Goal: Task Accomplishment & Management: Manage account settings

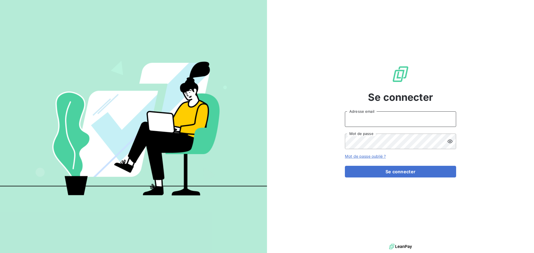
click at [380, 116] on input "Adresse email" at bounding box center [400, 119] width 111 height 16
type input "[EMAIL_ADDRESS][DOMAIN_NAME]"
click at [345, 166] on button "Se connecter" at bounding box center [400, 172] width 111 height 12
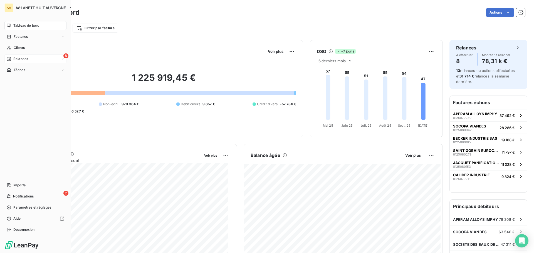
click at [24, 54] on div "8 Relances" at bounding box center [35, 58] width 62 height 9
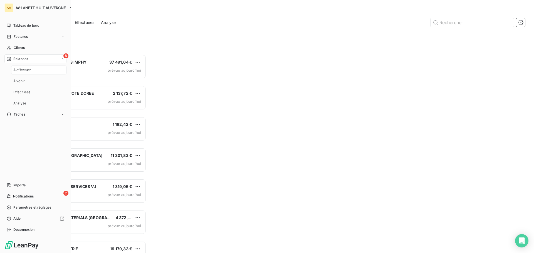
scroll to position [195, 115]
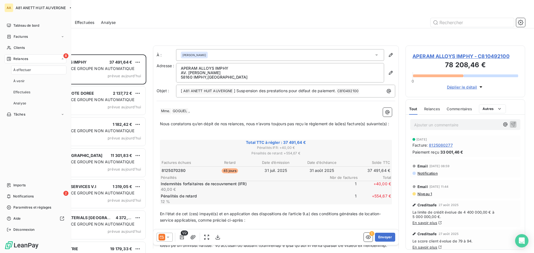
click at [25, 60] on span "Relances" at bounding box center [20, 58] width 15 height 5
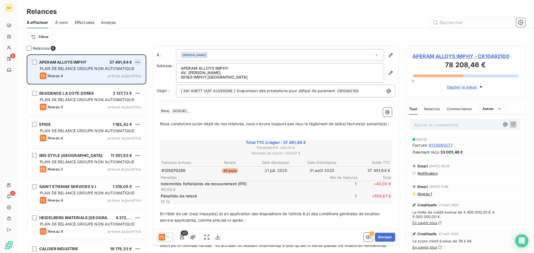
click at [138, 62] on html "AA 8 2 Relances À effectuer À venir Effectuées Analyse Filtrer Relances 8 APERA…" at bounding box center [267, 126] width 534 height 253
click at [113, 84] on div "Passer cette action" at bounding box center [114, 83] width 50 height 9
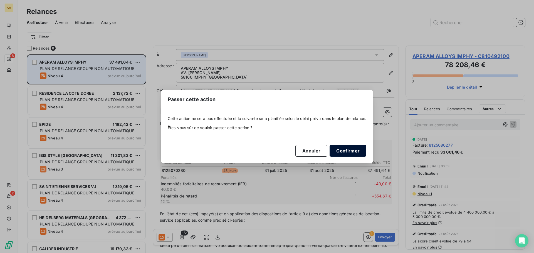
click at [355, 154] on button "Confirmer" at bounding box center [347, 151] width 37 height 12
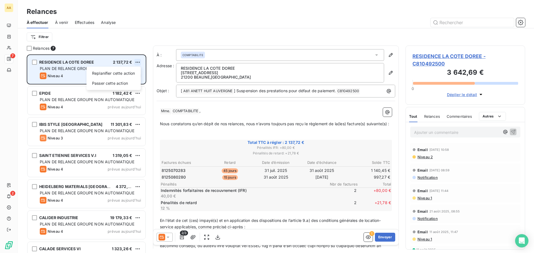
click at [139, 63] on html "AA 7 2 Relances À effectuer À venir Effectuées Analyse Filtrer Relances 7 RESID…" at bounding box center [267, 126] width 534 height 253
click at [126, 84] on div "Passer cette action" at bounding box center [114, 83] width 50 height 9
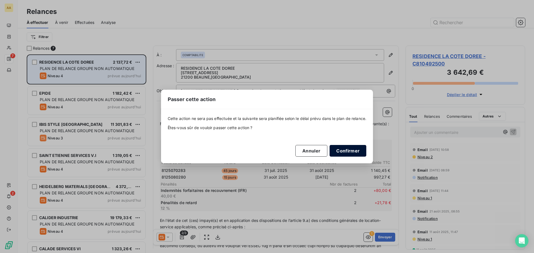
click at [352, 152] on button "Confirmer" at bounding box center [347, 151] width 37 height 12
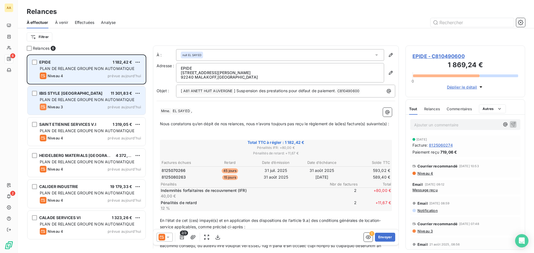
scroll to position [195, 115]
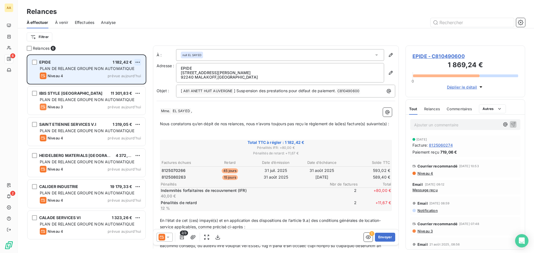
click at [139, 61] on html "AA 6 2 Relances À effectuer À venir Effectuées Analyse Filtrer Relances 6 EPIDE…" at bounding box center [267, 126] width 534 height 253
click at [123, 83] on div "Passer cette action" at bounding box center [114, 83] width 50 height 9
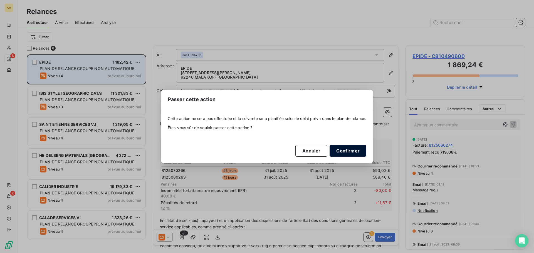
click at [341, 151] on button "Confirmer" at bounding box center [347, 151] width 37 height 12
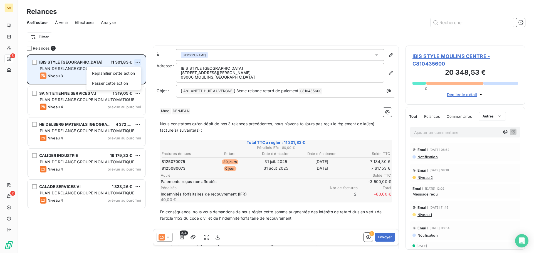
click at [136, 61] on html "AA 5 2 Relances À effectuer À venir Effectuées Analyse Filtrer Relances 5 IBIS …" at bounding box center [267, 126] width 534 height 253
click at [120, 81] on div "Passer cette action" at bounding box center [114, 83] width 50 height 9
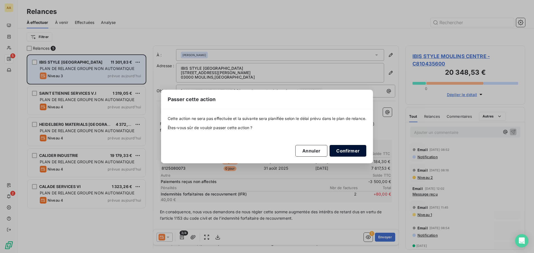
click at [356, 152] on button "Confirmer" at bounding box center [347, 151] width 37 height 12
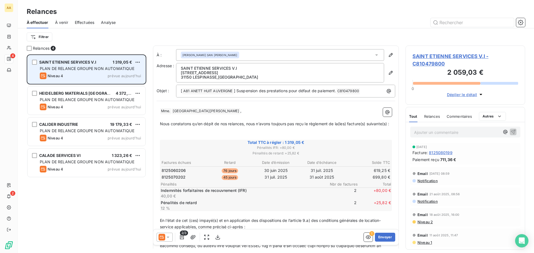
click at [141, 61] on div "SAINT ETIENNE SERVICES V.I 1 319,05 € PLAN DE RELANCE GROUPE NON AUTOMATIQUE Ni…" at bounding box center [87, 69] width 118 height 28
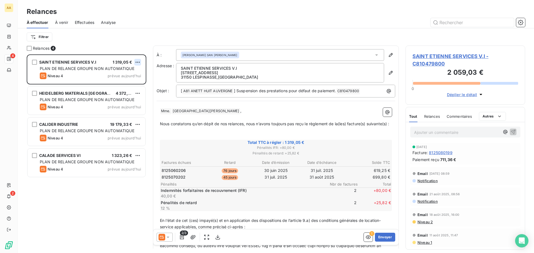
click at [137, 60] on html "AA 4 2 Relances À effectuer À venir Effectuées Analyse Filtrer Relances 4 SAINT…" at bounding box center [267, 126] width 534 height 253
click at [118, 84] on div "Passer cette action" at bounding box center [114, 83] width 50 height 9
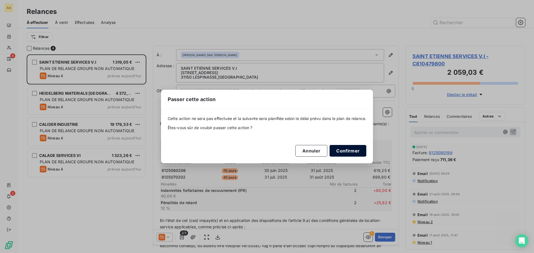
click at [355, 153] on button "Confirmer" at bounding box center [347, 151] width 37 height 12
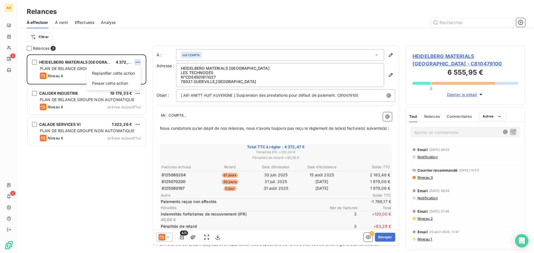
click at [137, 62] on html "AA 3 2 Relances À effectuer À venir Effectuées Analyse Filtrer Relances 3 HEIDE…" at bounding box center [267, 126] width 534 height 253
click at [120, 82] on div "Passer cette action" at bounding box center [114, 83] width 50 height 9
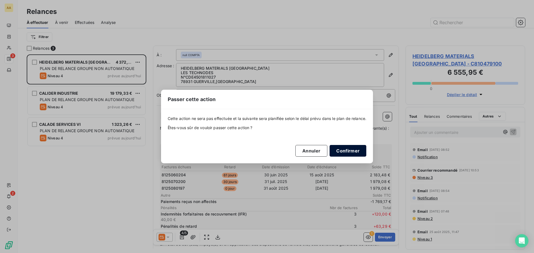
click at [347, 149] on button "Confirmer" at bounding box center [347, 151] width 37 height 12
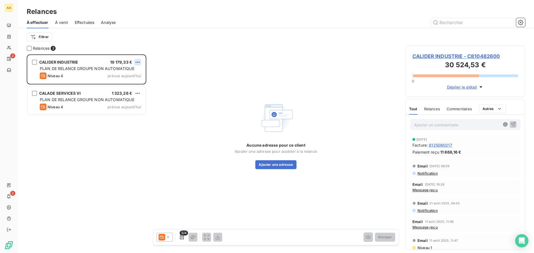
click at [139, 60] on html "AA 2 2 Relances À effectuer À venir Effectuées Analyse Filtrer Relances 2 CALID…" at bounding box center [267, 126] width 534 height 253
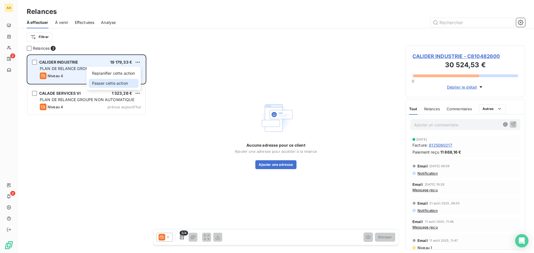
click at [118, 84] on div "Passer cette action" at bounding box center [114, 83] width 50 height 9
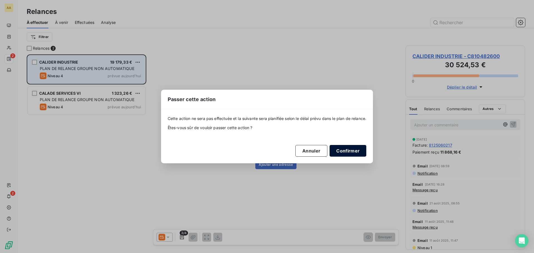
click at [356, 151] on button "Confirmer" at bounding box center [347, 151] width 37 height 12
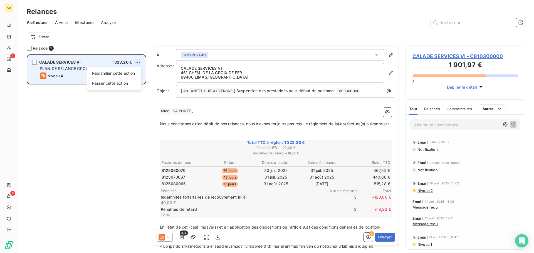
click at [138, 59] on html "AA 1 2 Relances À effectuer À venir Effectuées Analyse Filtrer Relance 1 CALADE…" at bounding box center [267, 126] width 534 height 253
click at [123, 81] on div "Passer cette action" at bounding box center [114, 83] width 50 height 9
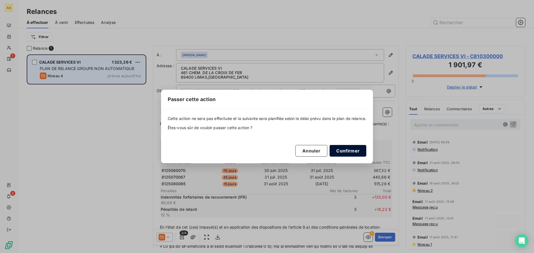
click at [356, 148] on button "Confirmer" at bounding box center [347, 151] width 37 height 12
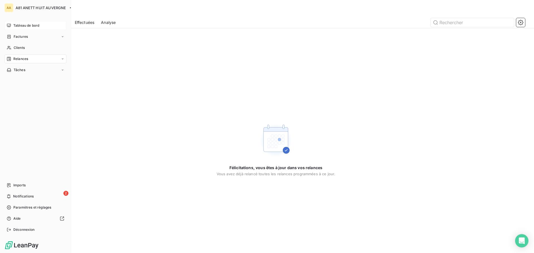
click at [16, 24] on span "Tableau de bord" at bounding box center [26, 25] width 26 height 5
